Goal: Task Accomplishment & Management: Manage account settings

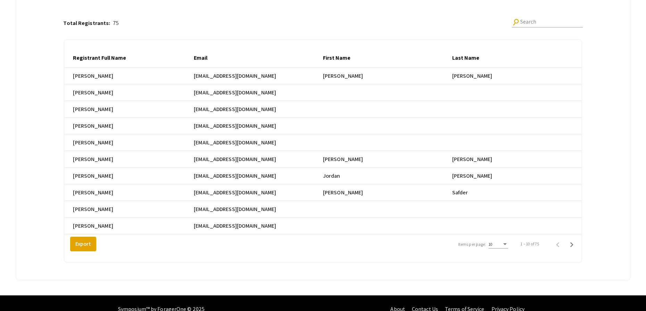
scroll to position [100, 0]
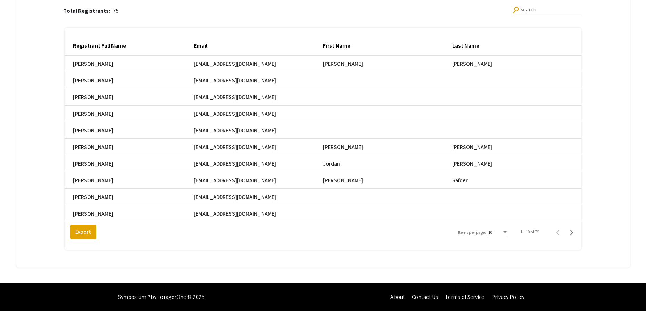
click at [506, 233] on div "10" at bounding box center [498, 231] width 19 height 12
click at [505, 247] on span "25" at bounding box center [502, 245] width 19 height 13
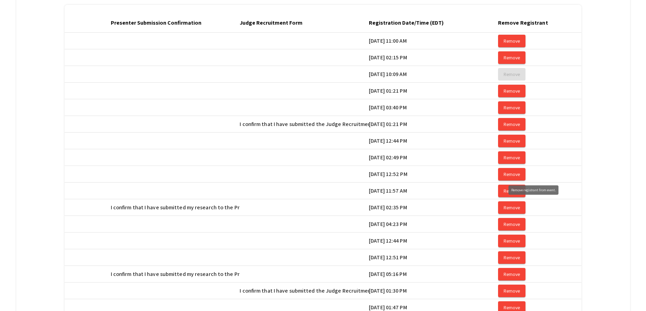
scroll to position [0, 1119]
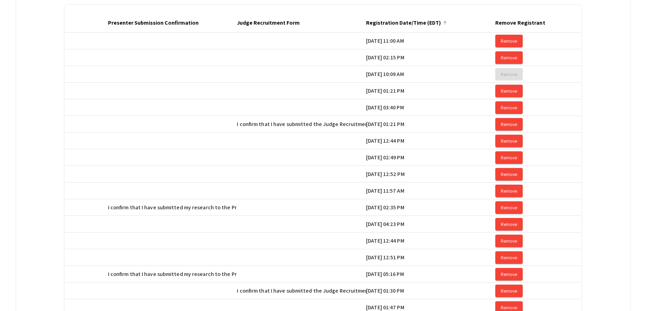
click at [446, 21] on div at bounding box center [445, 20] width 1 height 1
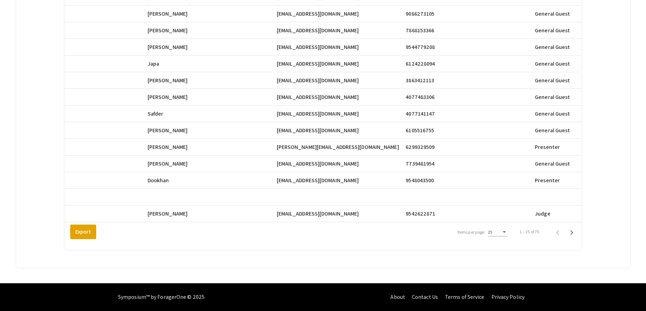
scroll to position [0, 307]
click at [577, 234] on icon "Next page" at bounding box center [572, 233] width 10 height 10
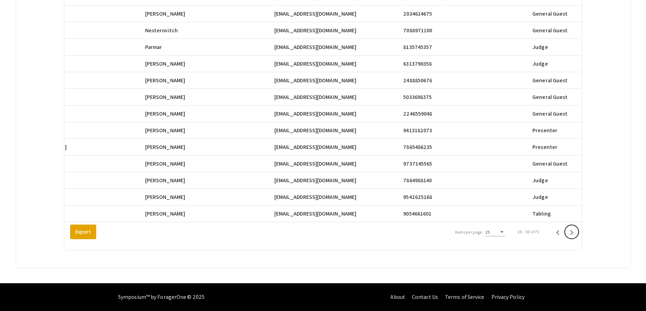
click at [577, 234] on icon "Next page" at bounding box center [572, 233] width 10 height 10
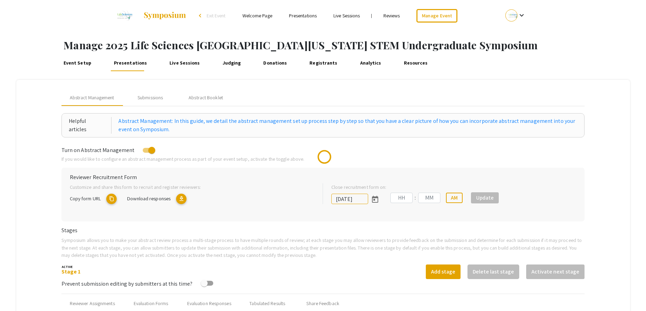
type input "[DATE]"
type input "05"
type input "00"
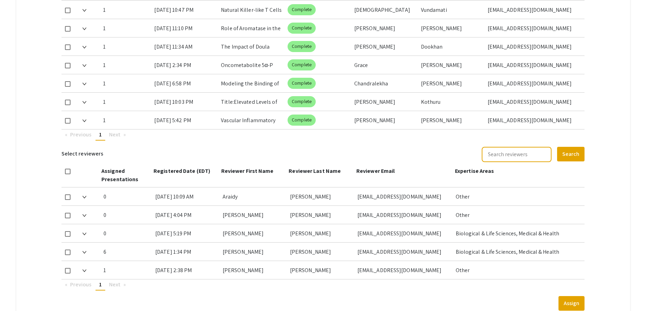
scroll to position [367, 0]
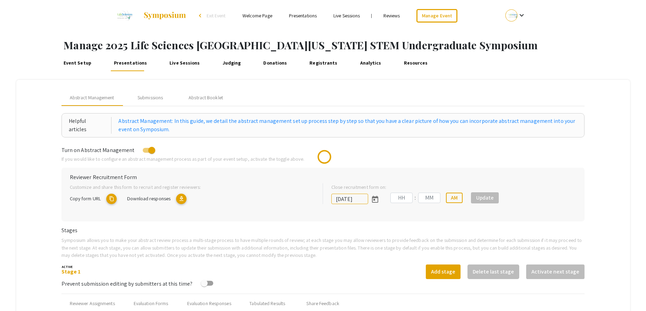
type input "[DATE]"
type input "05"
type input "00"
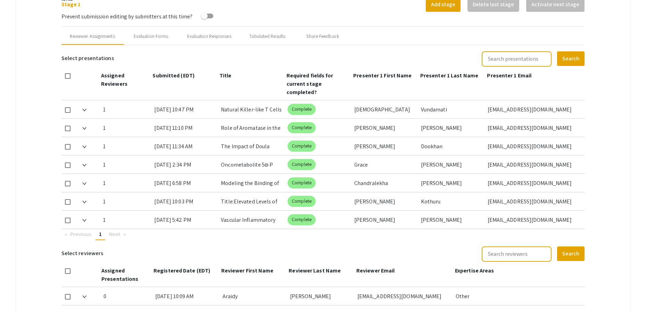
scroll to position [259, 0]
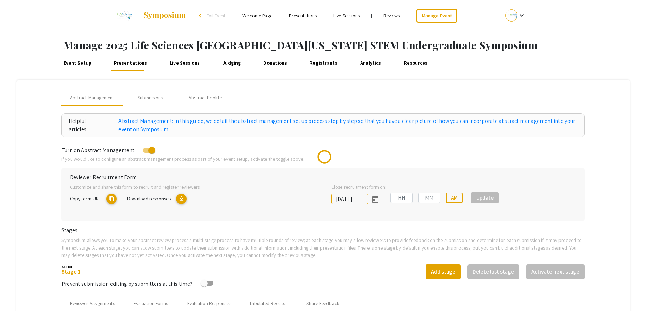
type input "[DATE]"
type input "05"
type input "00"
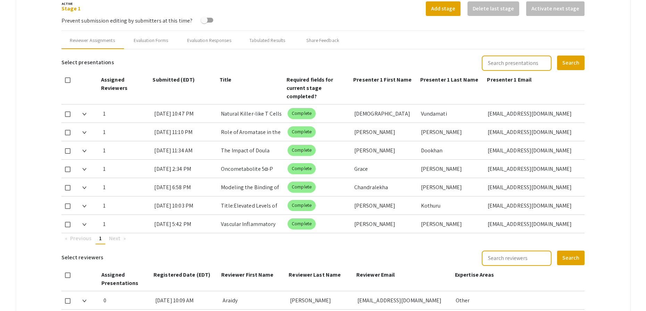
click at [612, 39] on mat-tab-group "Abstract Management Submissions Abstract Booklet Helpful articles Abstract Mana…" at bounding box center [323, 120] width 614 height 607
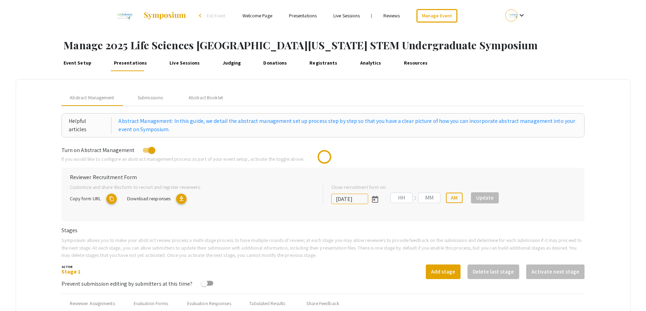
type input "[DATE]"
type input "05"
type input "00"
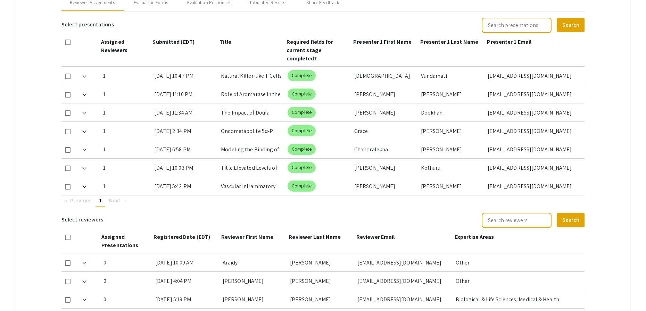
scroll to position [300, 0]
